Goal: Check status

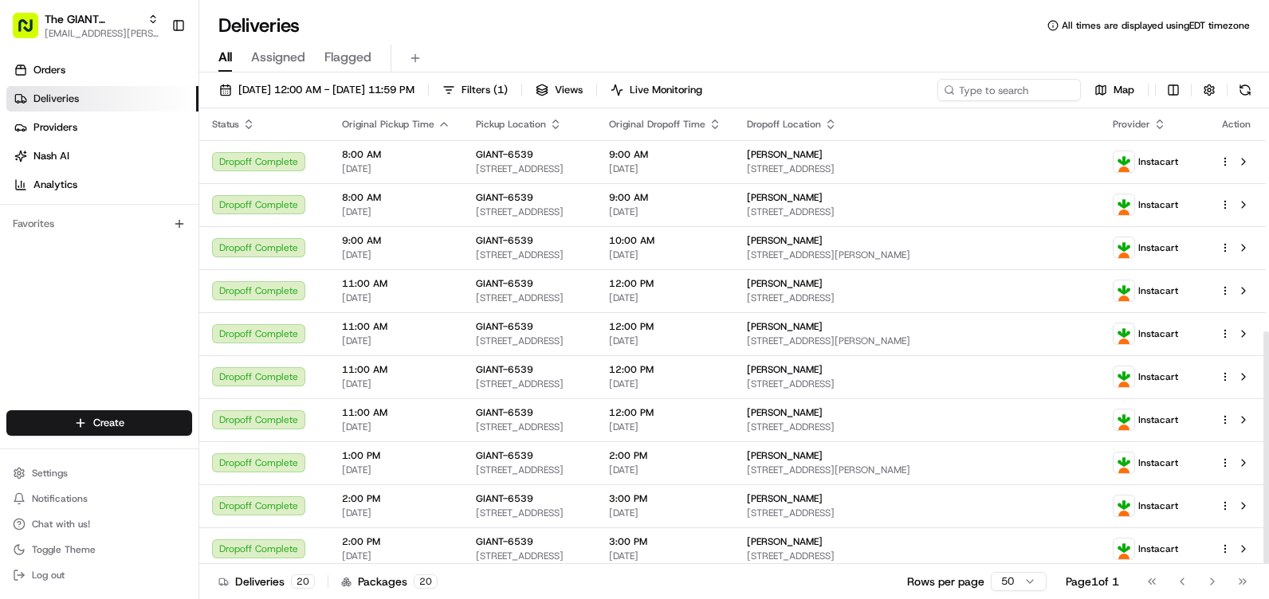
scroll to position [437, 0]
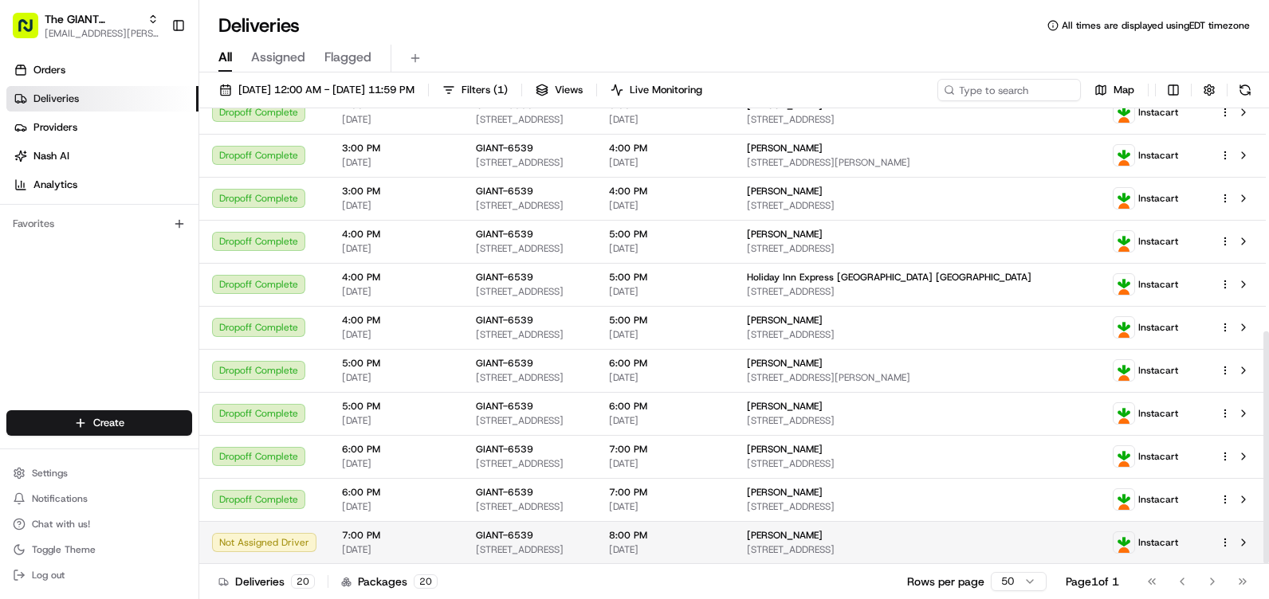
click at [338, 544] on td "7:00 PM 08/22/2025" at bounding box center [396, 542] width 134 height 43
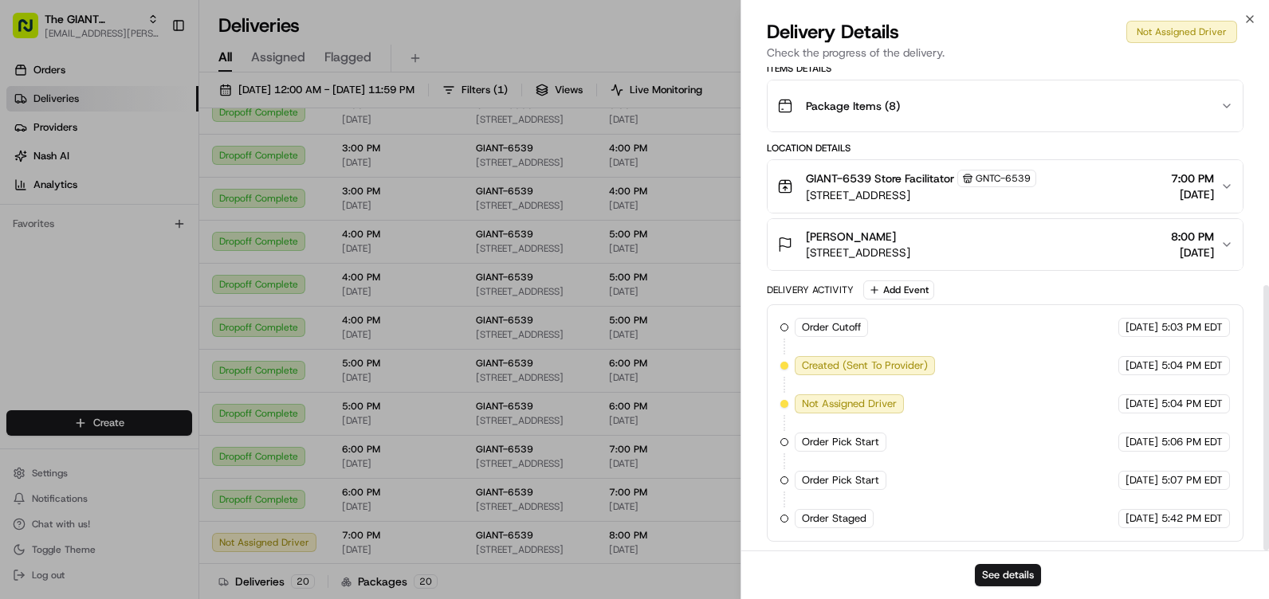
scroll to position [399, 0]
click at [1028, 576] on button "See details" at bounding box center [1008, 575] width 66 height 22
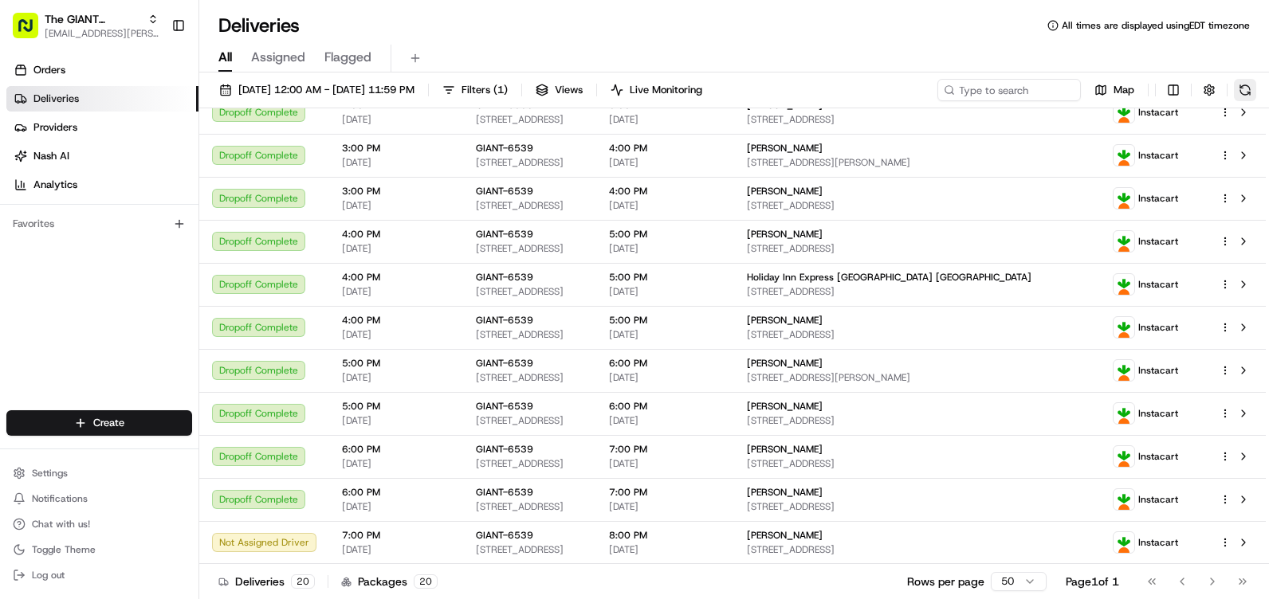
click at [1235, 86] on button at bounding box center [1245, 90] width 22 height 22
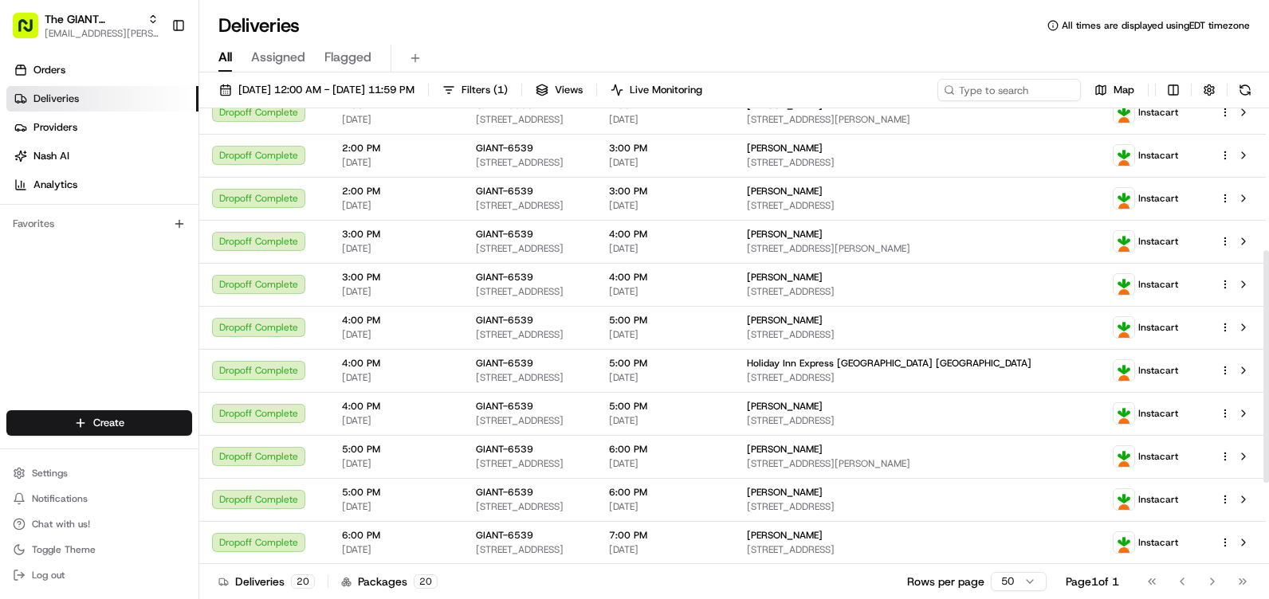
scroll to position [277, 0]
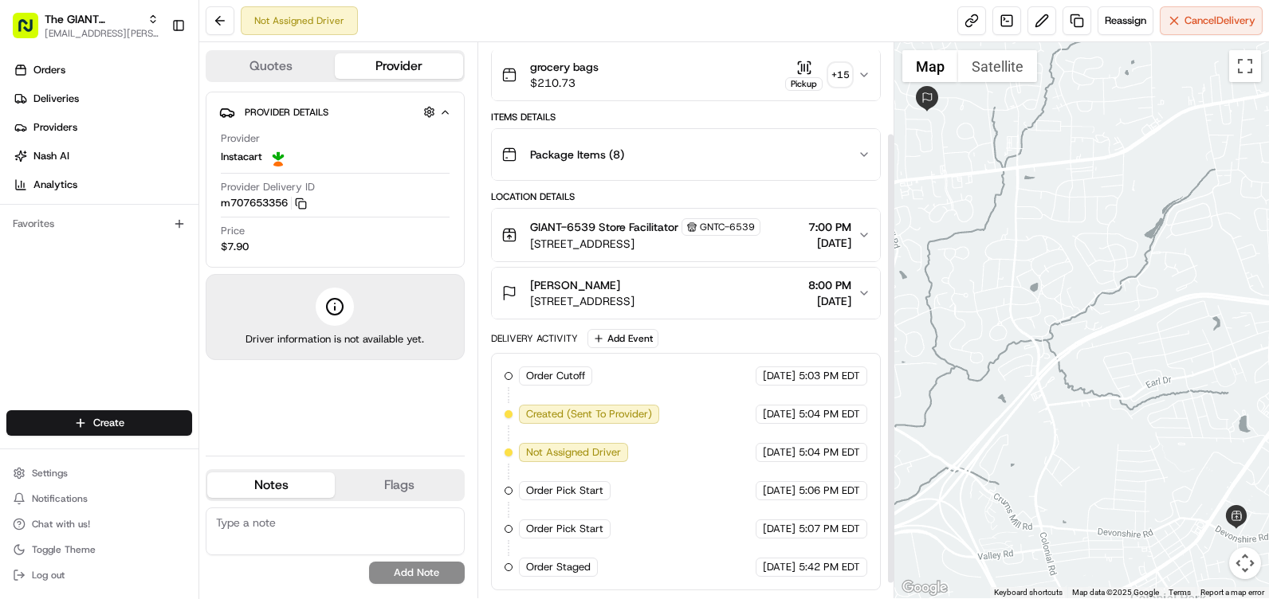
scroll to position [49, 0]
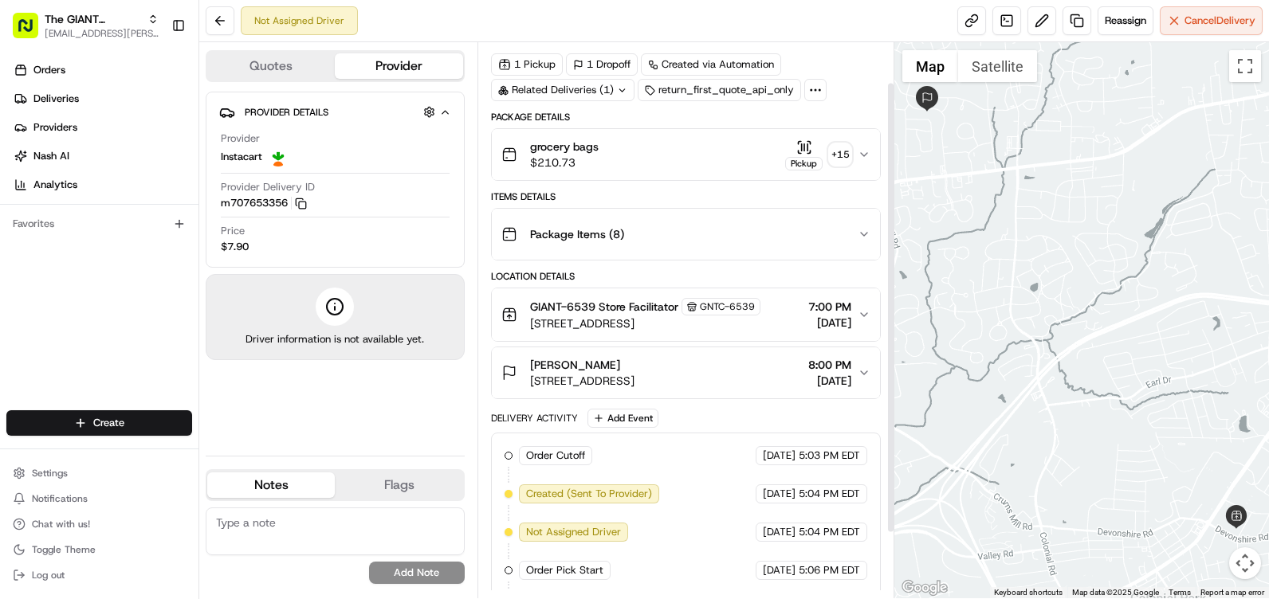
click at [604, 160] on div "grocery bags $210.73 Pickup + 15" at bounding box center [679, 155] width 356 height 32
